Goal: Task Accomplishment & Management: Manage account settings

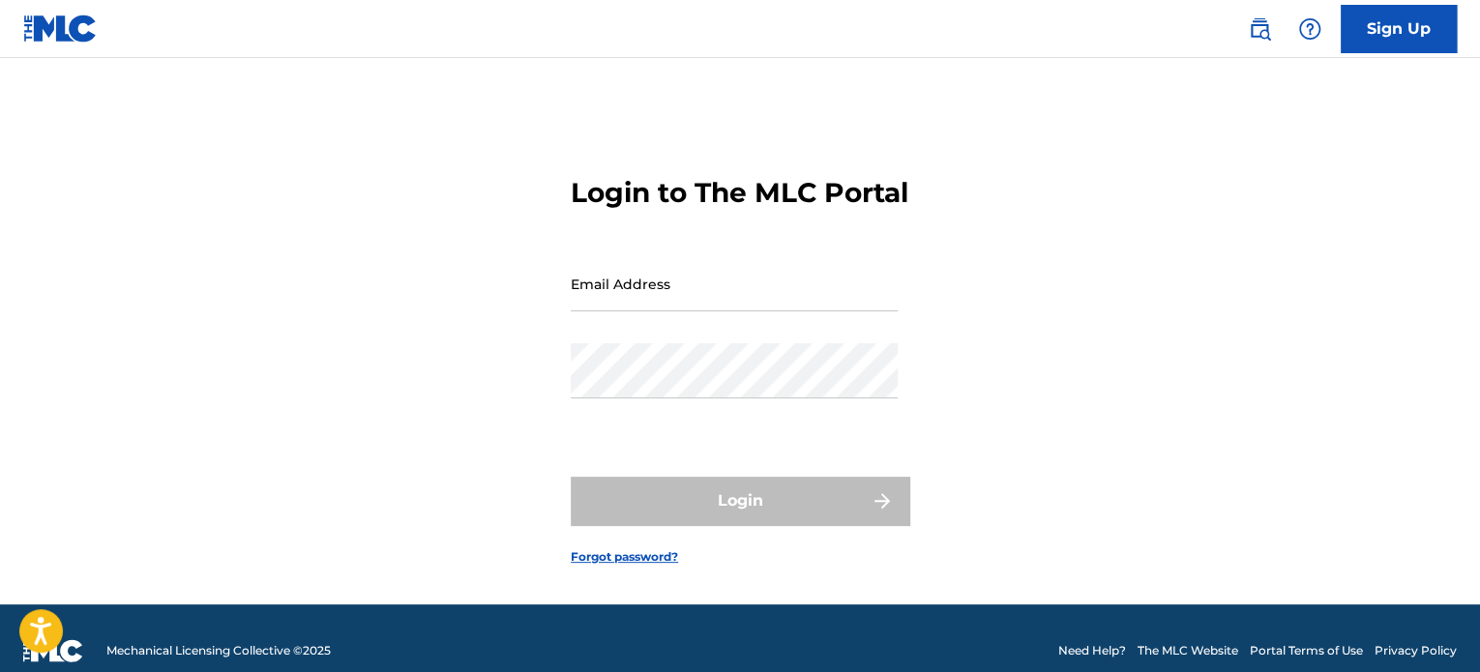
click at [735, 311] on input "Email Address" at bounding box center [734, 283] width 327 height 55
type input "[PERSON_NAME][EMAIL_ADDRESS][DOMAIN_NAME]"
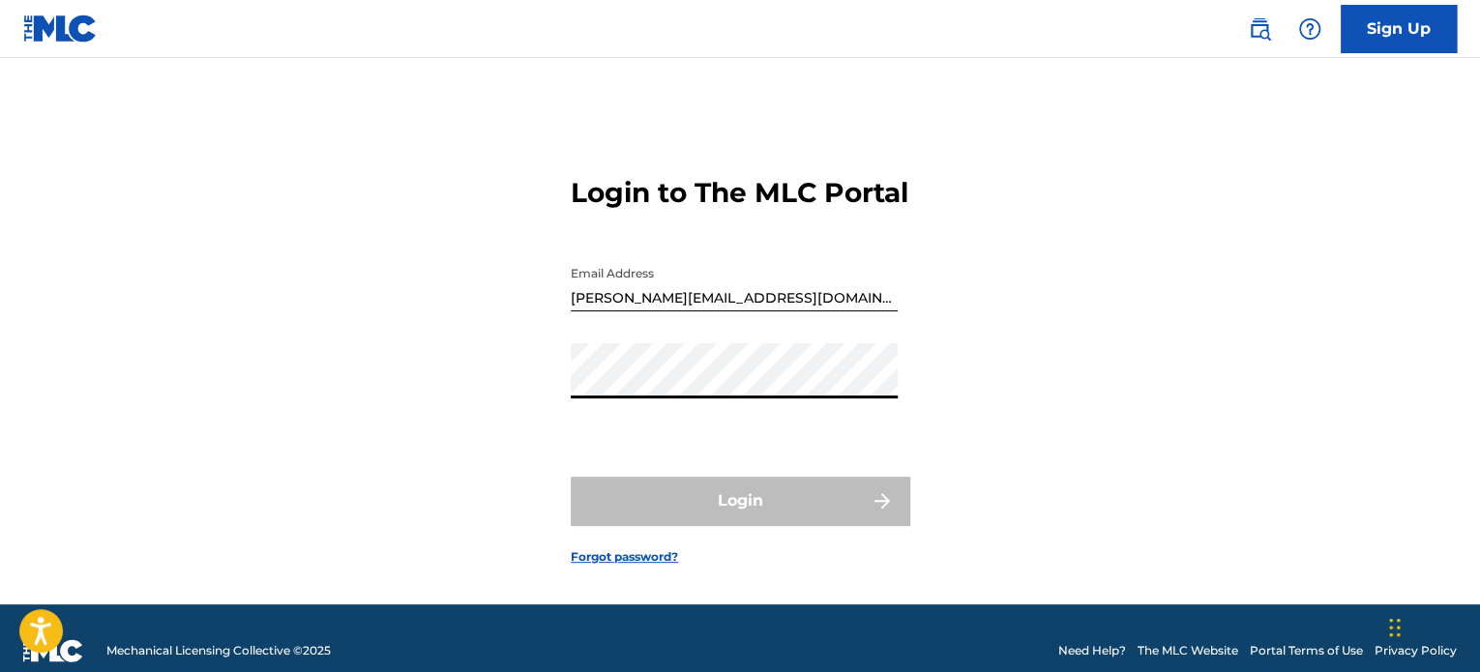
click at [1069, 329] on div "Login to The MLC Portal Email Address [EMAIL_ADDRESS][DOMAIN_NAME] Password Log…" at bounding box center [740, 355] width 1354 height 498
click at [601, 311] on input "[PERSON_NAME][EMAIL_ADDRESS][DOMAIN_NAME]" at bounding box center [734, 283] width 327 height 55
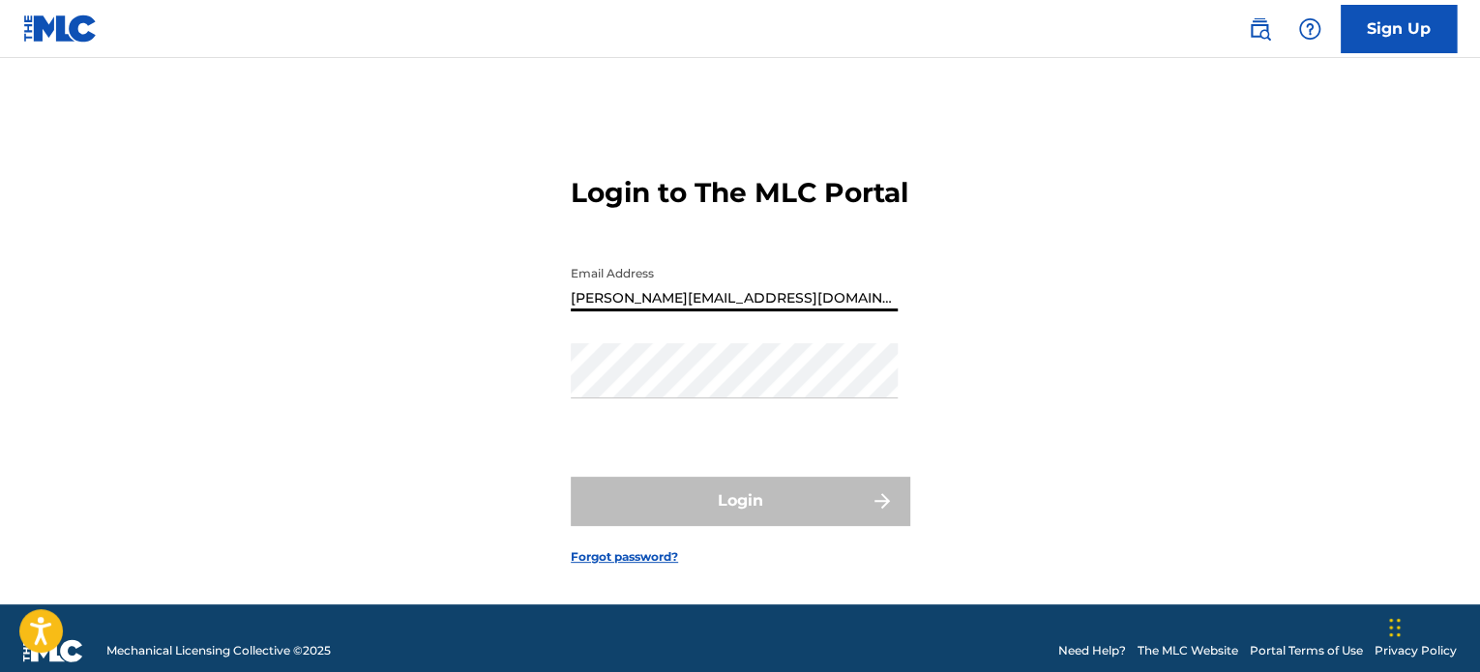
click at [601, 311] on input "[PERSON_NAME][EMAIL_ADDRESS][DOMAIN_NAME]" at bounding box center [734, 283] width 327 height 55
type input "m"
